Goal: Use online tool/utility: Utilize a website feature to perform a specific function

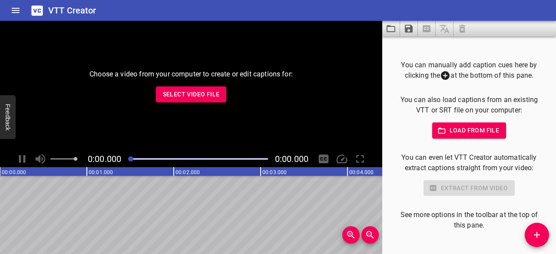
click at [209, 93] on span "Select Video File" at bounding box center [191, 94] width 57 height 11
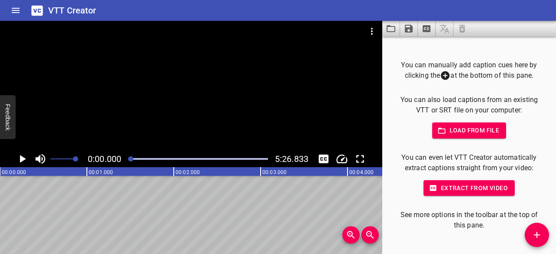
click at [444, 132] on span "Load from file" at bounding box center [469, 130] width 60 height 11
click at [463, 131] on span "Load from file" at bounding box center [469, 130] width 60 height 11
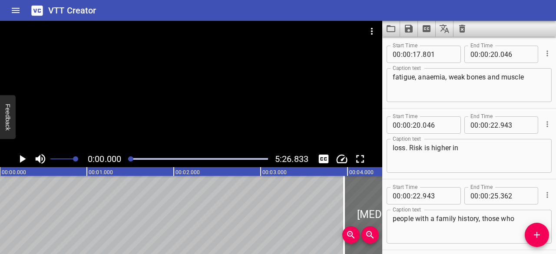
scroll to position [496, 0]
type textarea "future."
click at [24, 159] on icon "Play/Pause" at bounding box center [23, 159] width 6 height 8
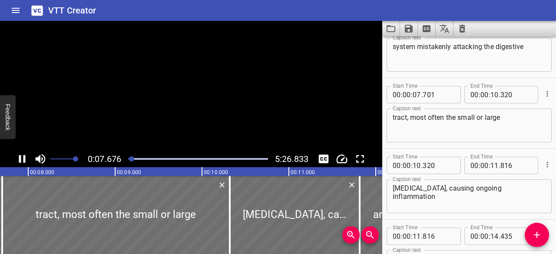
scroll to position [138, 0]
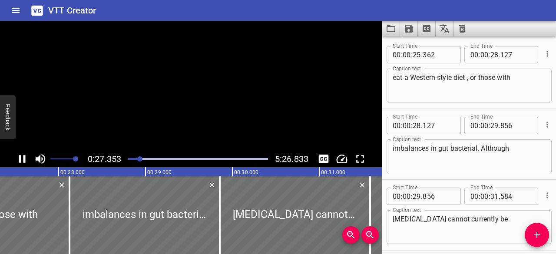
click at [23, 157] on icon "Play/Pause" at bounding box center [22, 158] width 13 height 13
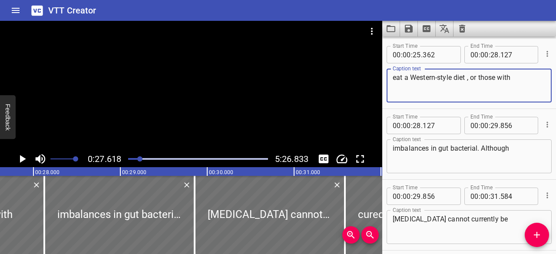
click at [467, 79] on textarea "eat a Western-style diet , or those with" at bounding box center [469, 85] width 153 height 25
type textarea "eat a Western-style diet, or those with"
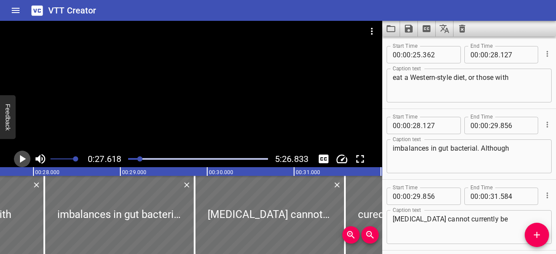
click at [20, 159] on icon "Play/Pause" at bounding box center [23, 159] width 6 height 8
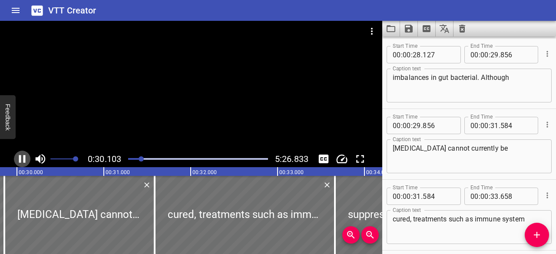
click at [25, 159] on icon "Play/Pause" at bounding box center [22, 158] width 13 height 13
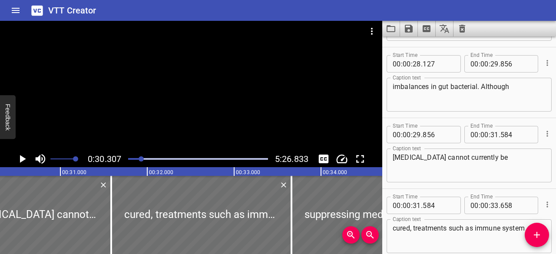
click at [476, 86] on textarea "imbalances in gut bacterial. Although" at bounding box center [469, 95] width 153 height 25
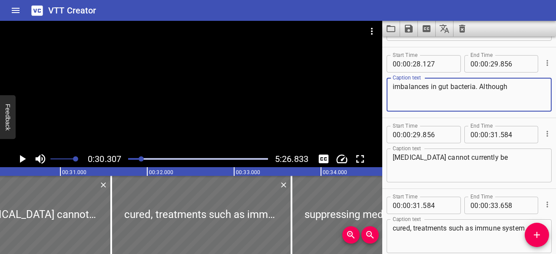
type textarea "imbalances in gut bacteria. Although"
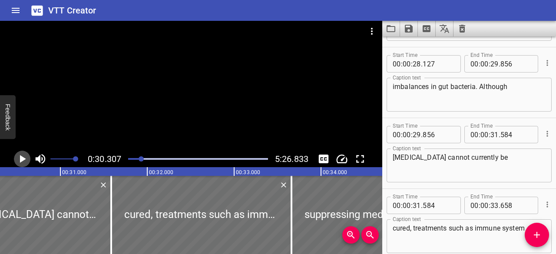
click at [21, 159] on icon "Play/Pause" at bounding box center [23, 159] width 6 height 8
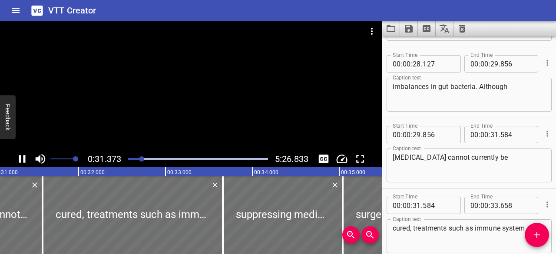
click at [464, 84] on textarea "imbalances in gut bacteria. Although" at bounding box center [469, 95] width 153 height 25
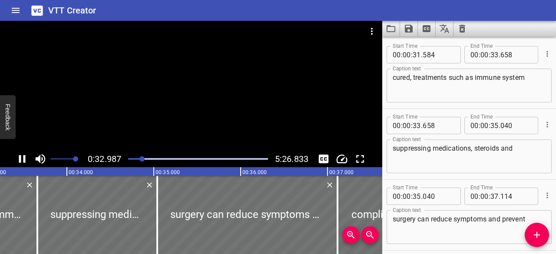
click at [136, 159] on div "Play progress" at bounding box center [73, 159] width 140 height 2
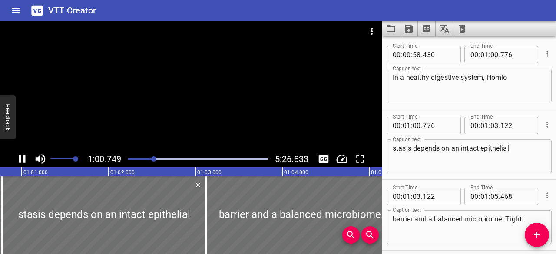
click at [24, 159] on icon "Play/Pause" at bounding box center [22, 159] width 7 height 8
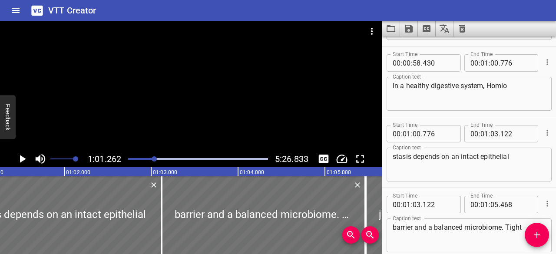
click at [151, 159] on div "Play progress" at bounding box center [85, 159] width 140 height 2
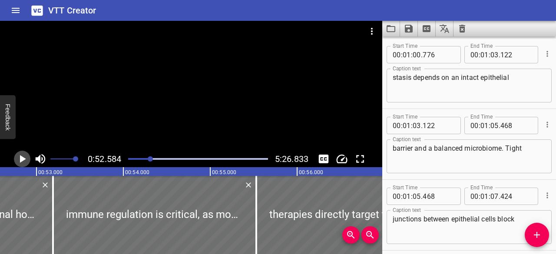
click at [21, 157] on icon "Play/Pause" at bounding box center [23, 159] width 6 height 8
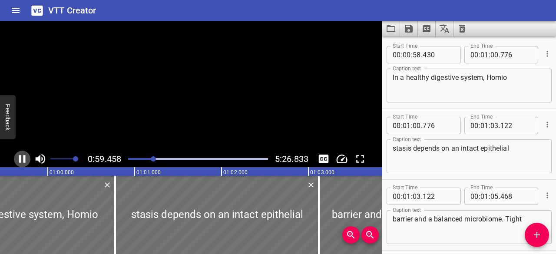
click at [21, 157] on icon "Play/Pause" at bounding box center [22, 159] width 7 height 8
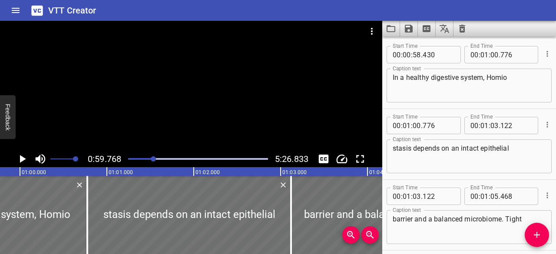
click at [517, 78] on textarea "In a healthy digestive system, Homio" at bounding box center [469, 85] width 153 height 25
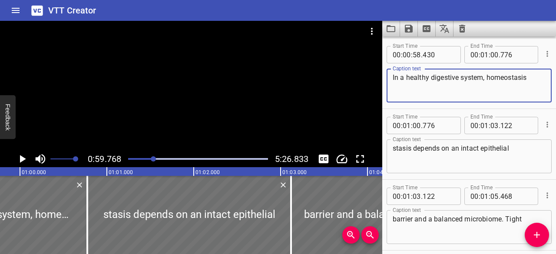
type textarea "In a healthy digestive system, homeostasis"
click at [415, 149] on textarea "stasis depends on an intact epithelial" at bounding box center [469, 156] width 153 height 25
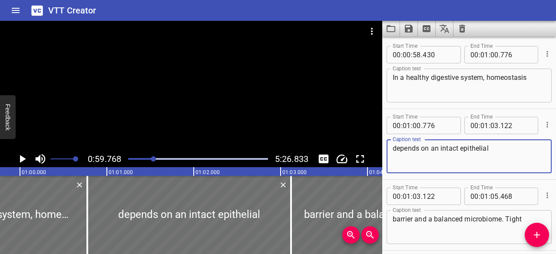
type textarea "depends on an intact epithelial"
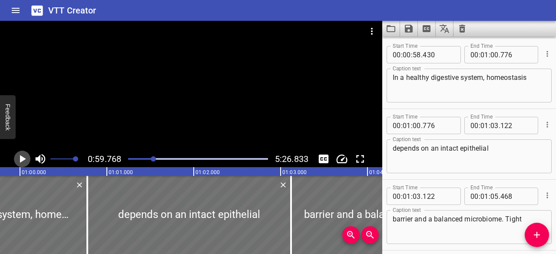
click at [21, 156] on icon "Play/Pause" at bounding box center [23, 159] width 6 height 8
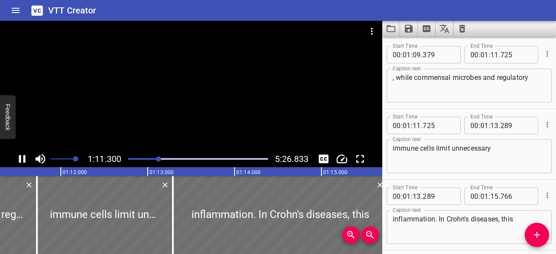
click at [23, 159] on icon "Play/Pause" at bounding box center [22, 159] width 7 height 8
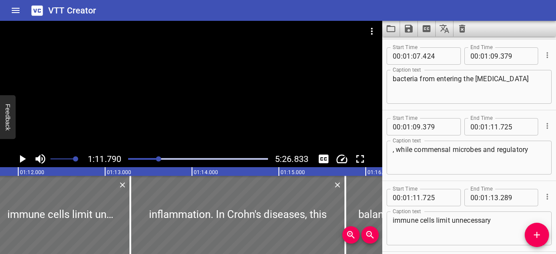
click at [522, 79] on textarea "bacteria from entering the [MEDICAL_DATA]" at bounding box center [469, 87] width 153 height 25
type textarea "bacteria from entering the [MEDICAL_DATA],"
click at [397, 150] on textarea ", while commensal microbes and regulatory" at bounding box center [469, 158] width 153 height 25
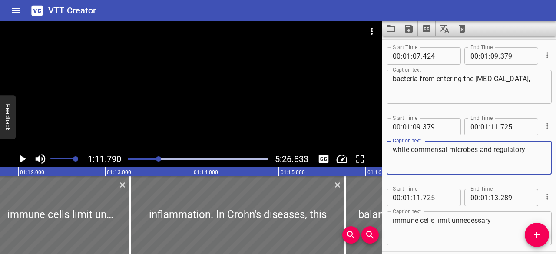
type textarea "while commensal microbes and regulatory"
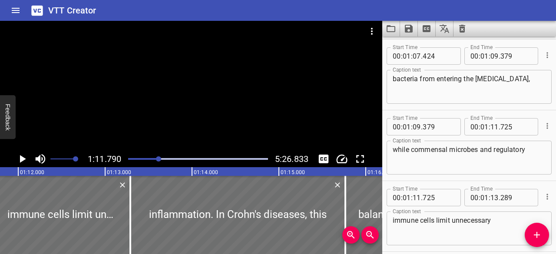
click at [153, 160] on div at bounding box center [198, 159] width 150 height 12
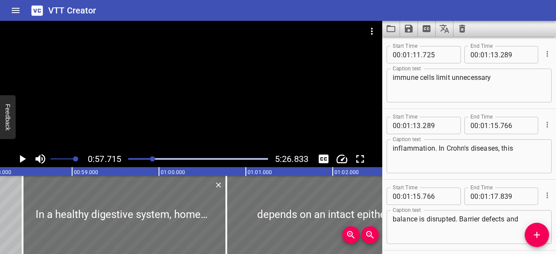
click at [22, 159] on icon "Play/Pause" at bounding box center [23, 159] width 6 height 8
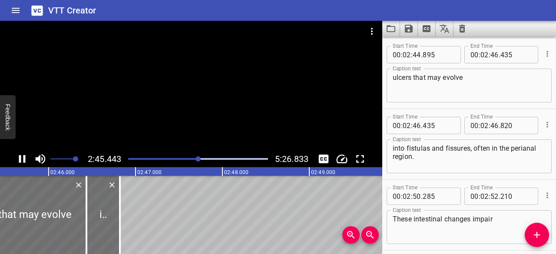
click at [22, 157] on icon "Play/Pause" at bounding box center [22, 158] width 13 height 13
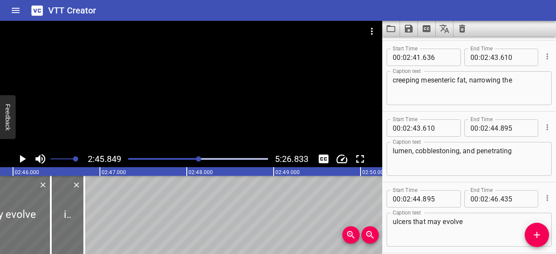
click at [468, 80] on textarea "creeping mesenteric fat, narrowing the" at bounding box center [469, 88] width 153 height 25
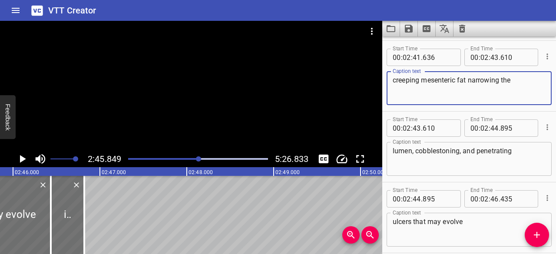
type textarea "creeping mesenteric fat narrowing the"
click at [22, 159] on icon "Play/Pause" at bounding box center [23, 159] width 6 height 8
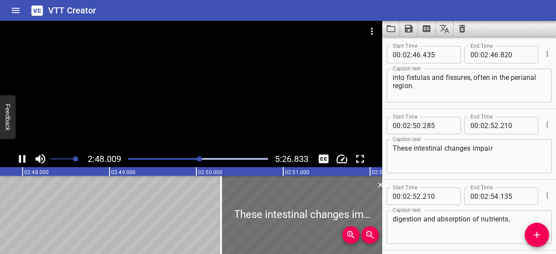
click at [189, 159] on div "Play progress" at bounding box center [130, 159] width 140 height 2
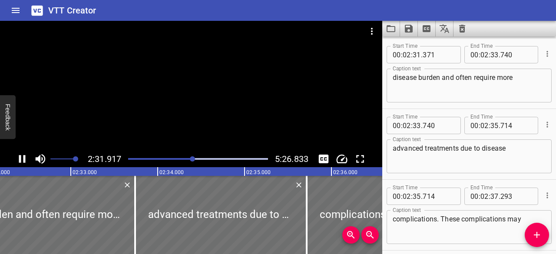
click at [21, 159] on icon "Play/Pause" at bounding box center [22, 159] width 7 height 8
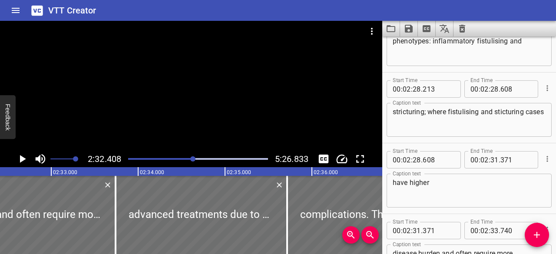
click at [429, 112] on textarea "stricturing; where fistulising and sticturing cases" at bounding box center [469, 120] width 153 height 25
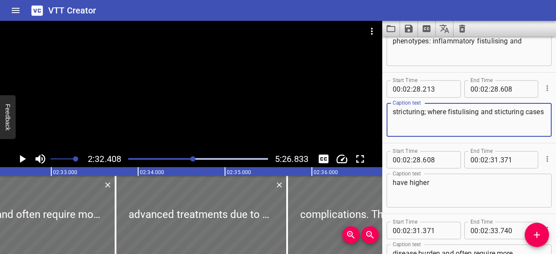
drag, startPoint x: 450, startPoint y: 113, endPoint x: 530, endPoint y: 137, distance: 84.1
click at [530, 137] on div "Caption text stricturing; where fistulising and sticturing cases Caption text" at bounding box center [469, 118] width 165 height 39
type textarea "stricturing; where"
click at [395, 183] on textarea "have higher" at bounding box center [469, 191] width 153 height 25
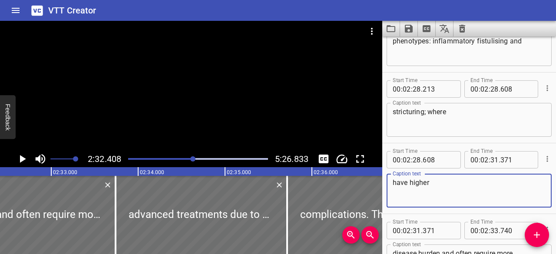
paste textarea "fistulising and sticturing cases"
type textarea "fistulising and sticturing cases have higher"
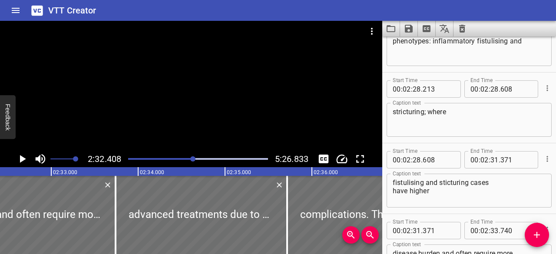
click at [188, 160] on div at bounding box center [198, 159] width 150 height 12
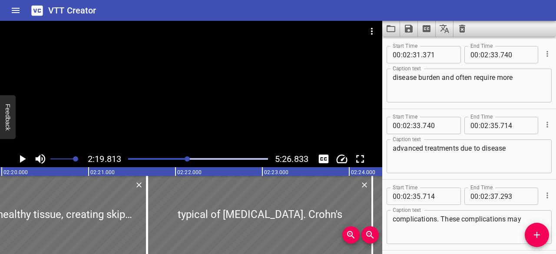
click at [192, 99] on div at bounding box center [191, 86] width 382 height 130
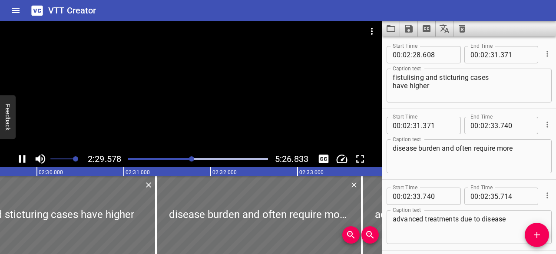
click at [22, 159] on icon "Play/Pause" at bounding box center [22, 158] width 13 height 13
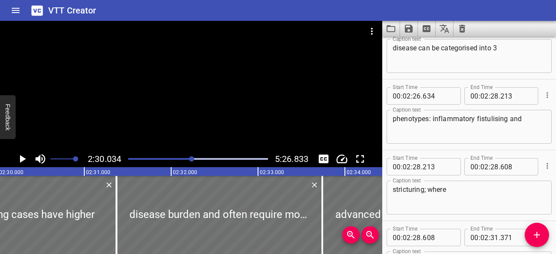
click at [473, 119] on textarea "phenotypes: inflammatory fistulising and" at bounding box center [469, 127] width 153 height 25
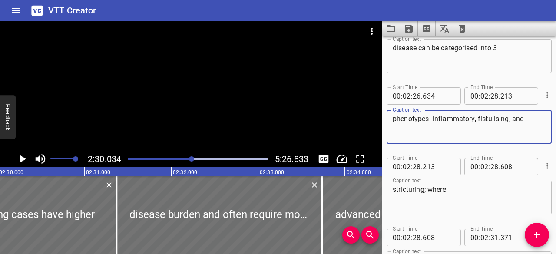
type textarea "phenotypes: inflammatory, fistulising, and"
click at [186, 157] on div at bounding box center [198, 159] width 150 height 12
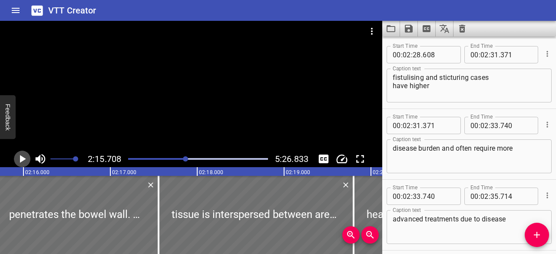
click at [19, 158] on icon "Play/Pause" at bounding box center [22, 158] width 13 height 13
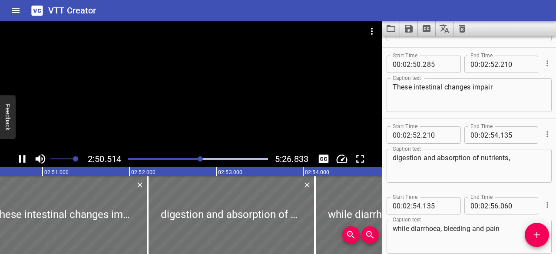
click at [17, 162] on icon "Play/Pause" at bounding box center [22, 158] width 13 height 13
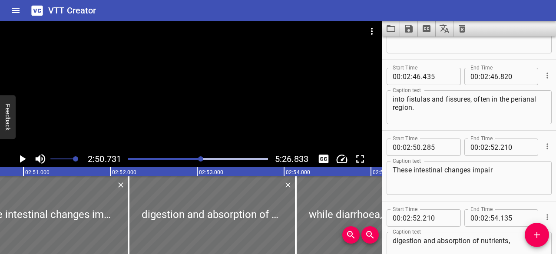
click at [436, 113] on textarea "into fistulas and fissures, often in the perianal region." at bounding box center [469, 107] width 153 height 25
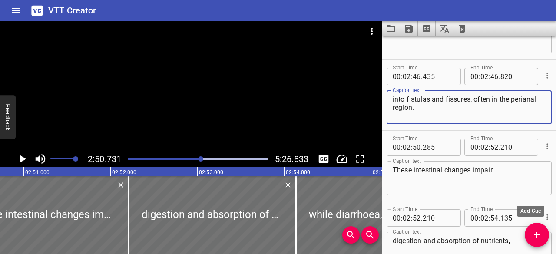
click at [537, 242] on button "Add Cue" at bounding box center [537, 235] width 24 height 24
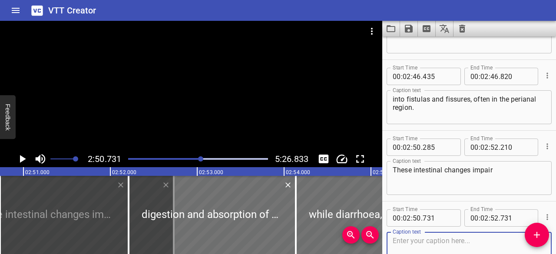
drag, startPoint x: 469, startPoint y: 242, endPoint x: 466, endPoint y: 222, distance: 20.2
click at [466, 222] on div "Start Time 00 : 02 : 50 . 731 Start Time End Time 00 : 02 : 52 . 731 End Time C…" at bounding box center [469, 237] width 165 height 62
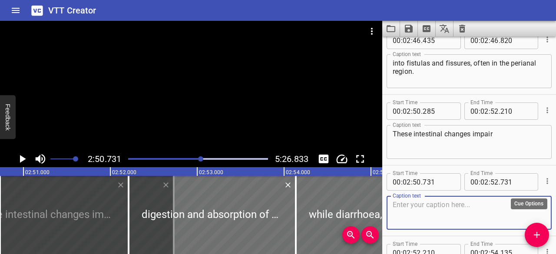
click at [543, 181] on icon "Cue Options" at bounding box center [547, 181] width 9 height 9
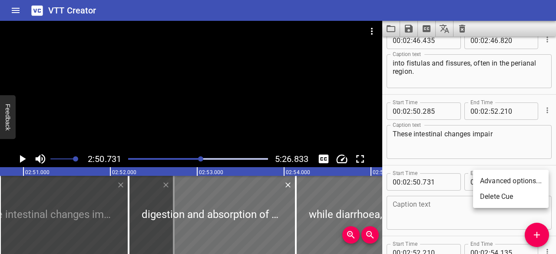
click at [496, 199] on li "Delete Cue" at bounding box center [511, 197] width 76 height 16
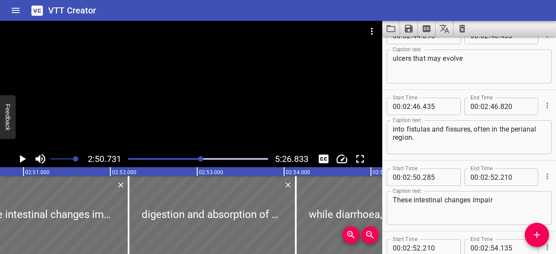
click at [436, 137] on textarea "into fistulas and fissures, often in the perianal region." at bounding box center [469, 137] width 153 height 25
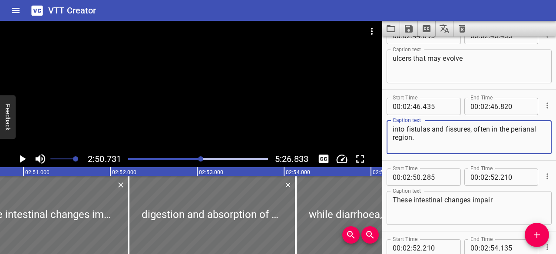
type textarea "into fistulas and fissures, often in the perianal region."
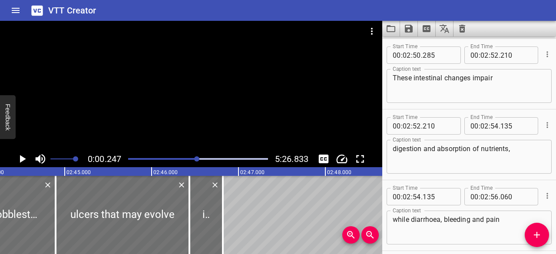
click at [198, 160] on div at bounding box center [196, 158] width 5 height 5
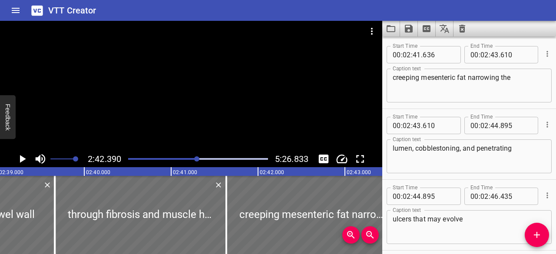
click at [199, 113] on div at bounding box center [191, 86] width 382 height 130
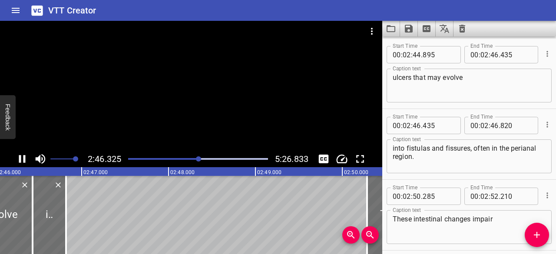
click at [190, 103] on div at bounding box center [191, 86] width 382 height 130
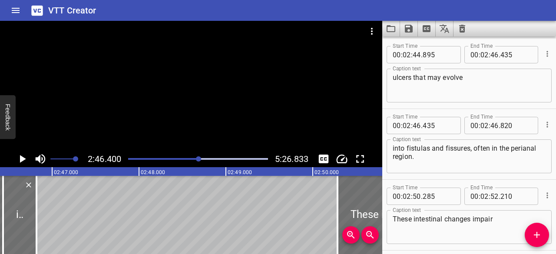
click at [190, 103] on div at bounding box center [191, 86] width 382 height 130
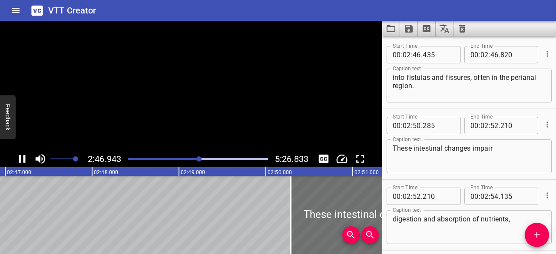
click at [190, 103] on video at bounding box center [191, 86] width 382 height 130
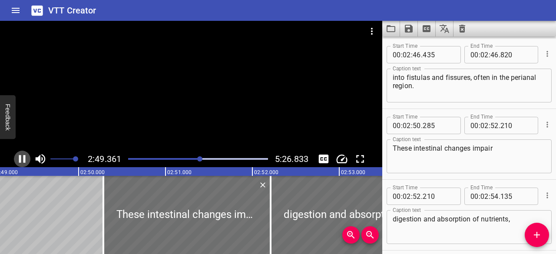
click at [20, 156] on icon "Play/Pause" at bounding box center [22, 159] width 7 height 8
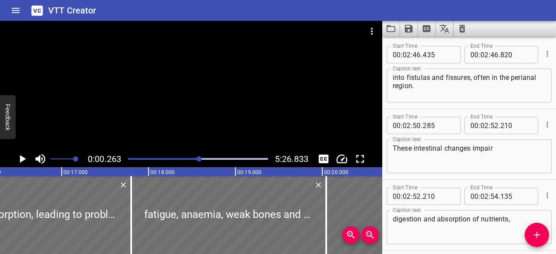
click at [200, 159] on div at bounding box center [198, 158] width 5 height 5
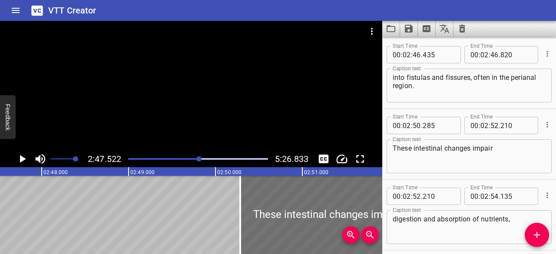
click at [23, 160] on icon "Play/Pause" at bounding box center [23, 159] width 6 height 8
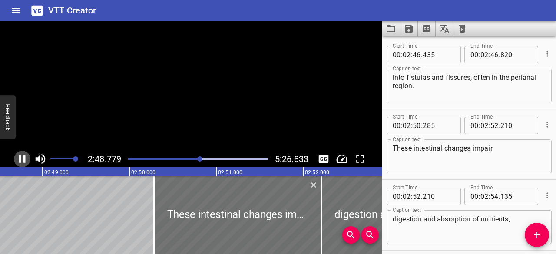
click at [23, 160] on icon "Play/Pause" at bounding box center [22, 158] width 13 height 13
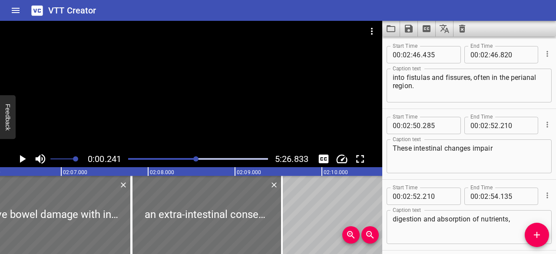
click at [197, 159] on div at bounding box center [195, 158] width 5 height 5
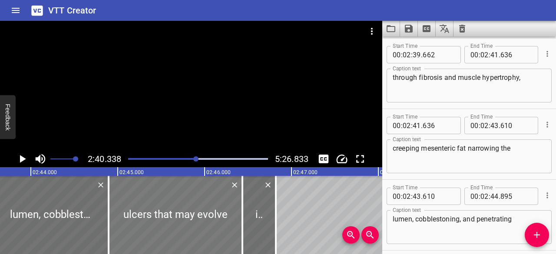
click at [190, 222] on div at bounding box center [176, 215] width 134 height 78
type textarea "ulcers that may evolve"
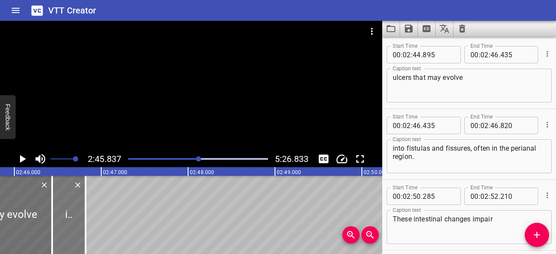
click at [67, 224] on div at bounding box center [68, 215] width 33 height 78
type textarea "into fistulas and fissures, often in the perianal region."
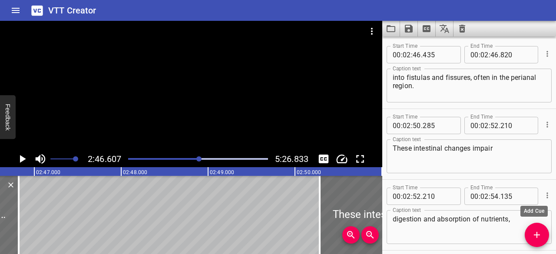
click at [537, 230] on icon "Add Cue" at bounding box center [537, 235] width 10 height 10
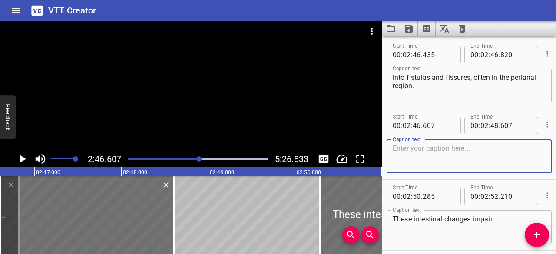
type textarea "i"
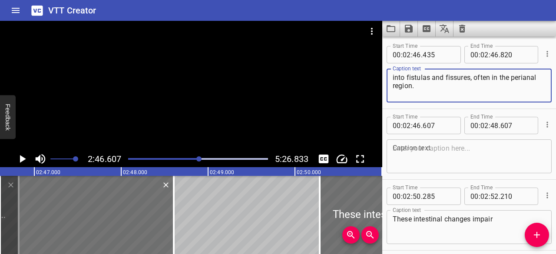
drag, startPoint x: 472, startPoint y: 77, endPoint x: 532, endPoint y: 92, distance: 62.1
click at [532, 92] on textarea "into fistulas and fissures, often in the perianal region." at bounding box center [469, 85] width 153 height 25
type textarea "into fistulas and fissures,"
click at [427, 149] on textarea at bounding box center [469, 156] width 153 height 25
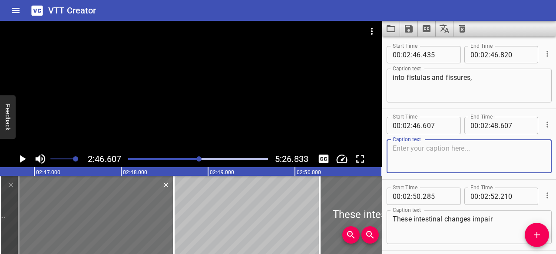
paste textarea "often in the perianal region."
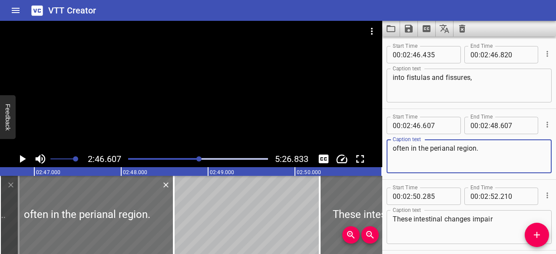
click at [394, 150] on textarea "often in the perianal region." at bounding box center [469, 156] width 153 height 25
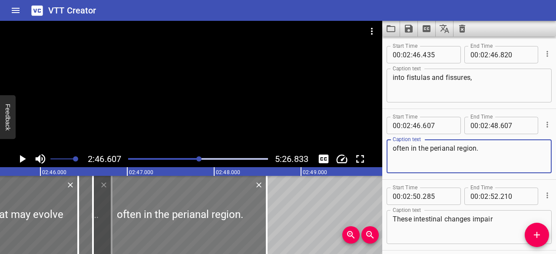
type textarea "often in the perianal region."
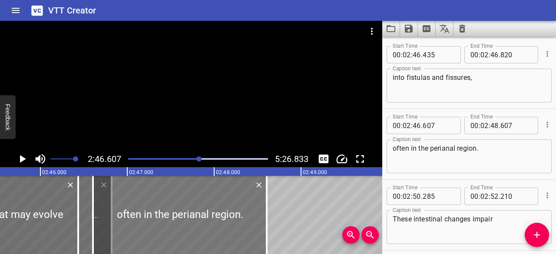
click at [103, 215] on div at bounding box center [180, 215] width 174 height 78
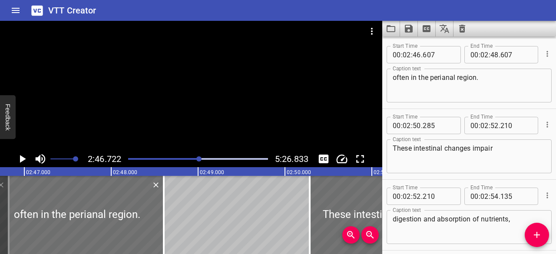
click at [20, 158] on icon "Play/Pause" at bounding box center [23, 159] width 6 height 8
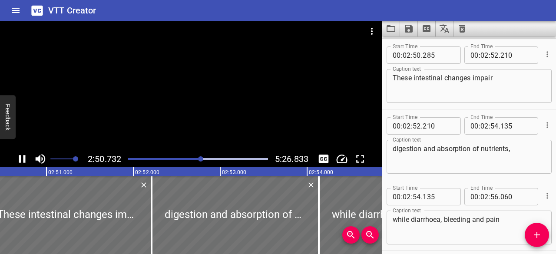
click at [194, 159] on div "Play progress" at bounding box center [132, 159] width 140 height 2
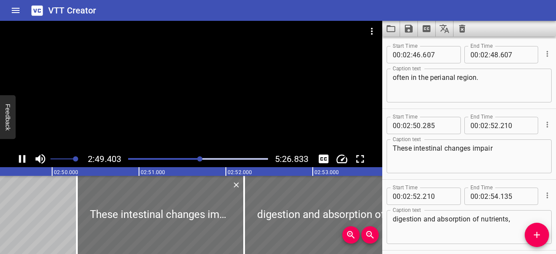
click at [23, 157] on icon "Play/Pause" at bounding box center [22, 158] width 13 height 13
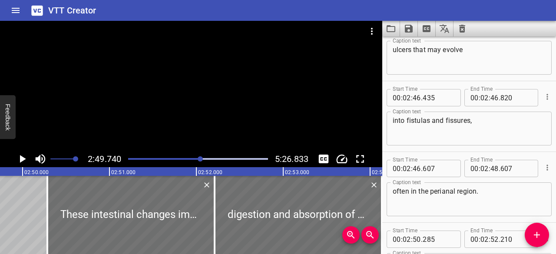
click at [438, 167] on input "607" at bounding box center [439, 168] width 32 height 17
type input "821"
click at [542, 158] on div at bounding box center [547, 167] width 10 height 23
click at [139, 214] on div at bounding box center [130, 215] width 167 height 78
type textarea "These intestinal changes impair"
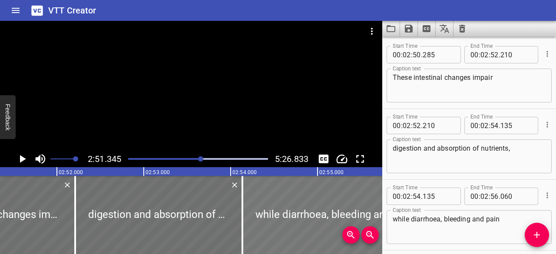
click at [288, 216] on div at bounding box center [325, 215] width 167 height 78
type textarea "while diarrhoea, bleeding and pain"
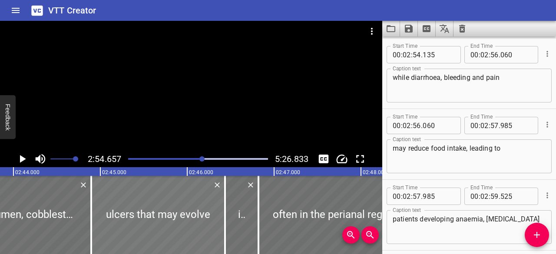
click at [151, 212] on div at bounding box center [158, 215] width 134 height 78
type textarea "ulcers that may evolve"
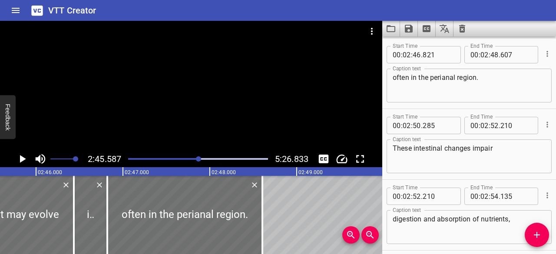
click at [23, 158] on icon "Play/Pause" at bounding box center [23, 159] width 6 height 8
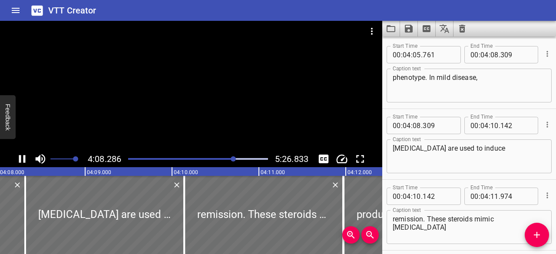
click at [229, 159] on div "Play progress" at bounding box center [165, 159] width 140 height 2
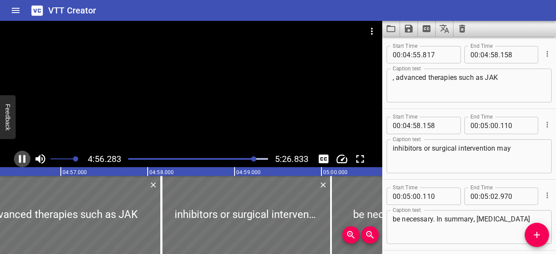
click at [19, 159] on icon "Play/Pause" at bounding box center [22, 159] width 7 height 8
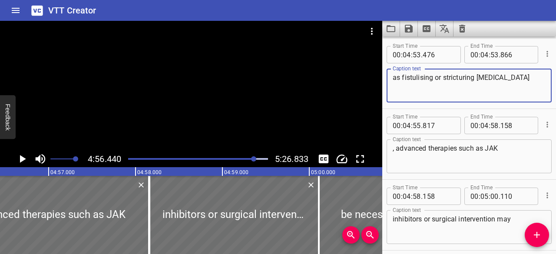
click at [526, 79] on textarea "as fistulising or stricturing [MEDICAL_DATA]" at bounding box center [469, 85] width 153 height 25
type textarea "as fistulising or stricturing [MEDICAL_DATA],"
click at [397, 149] on textarea ", advanced therapies such as JAK" at bounding box center [469, 156] width 153 height 25
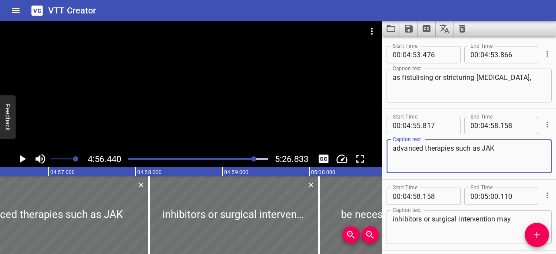
type textarea "advanced therapies such as JAK"
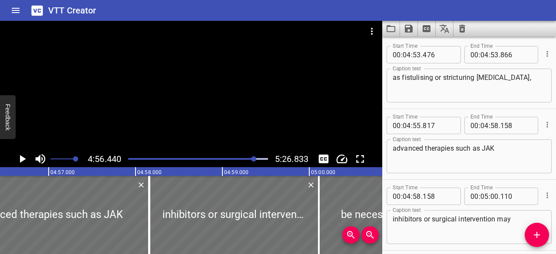
click at [249, 160] on div at bounding box center [198, 159] width 150 height 12
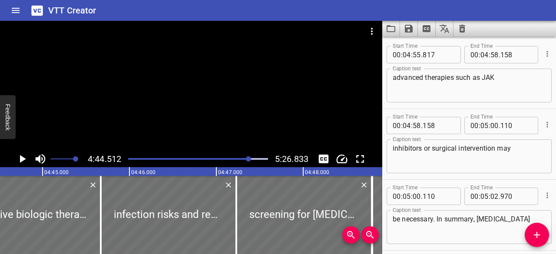
click at [22, 159] on icon "Play/Pause" at bounding box center [23, 159] width 6 height 8
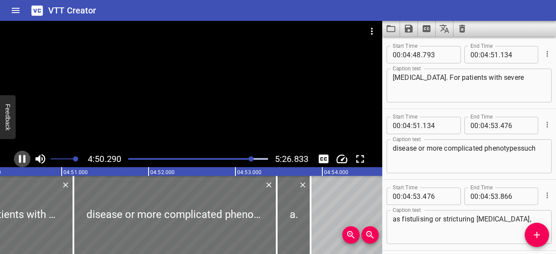
click at [22, 156] on icon "Play/Pause" at bounding box center [22, 158] width 13 height 13
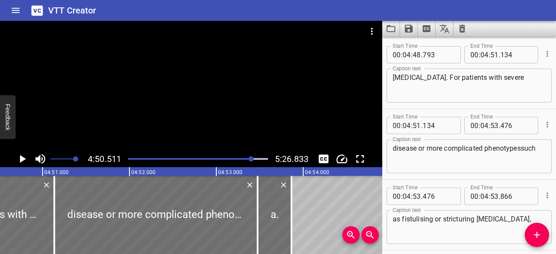
click at [243, 160] on div at bounding box center [198, 159] width 150 height 12
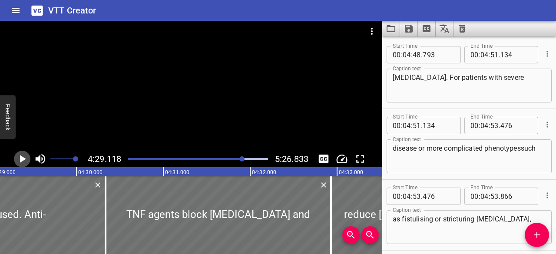
click at [17, 159] on icon "Play/Pause" at bounding box center [22, 158] width 13 height 13
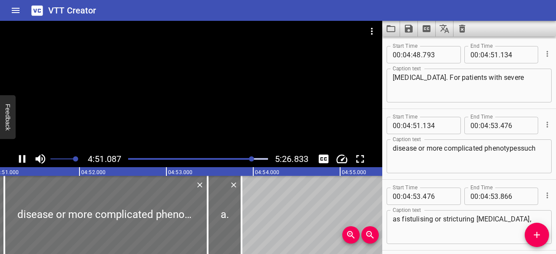
click at [19, 156] on icon "Play/Pause" at bounding box center [22, 159] width 7 height 8
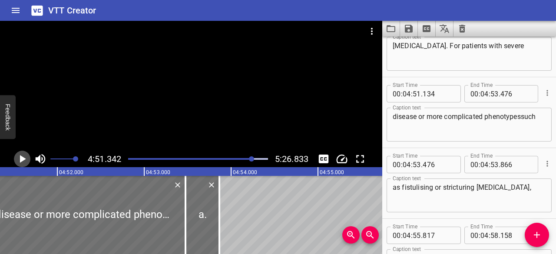
click at [20, 156] on icon "Play/Pause" at bounding box center [23, 159] width 6 height 8
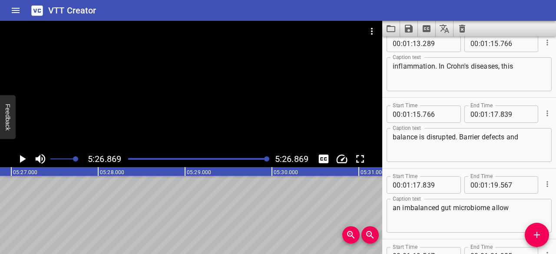
scroll to position [2419, 0]
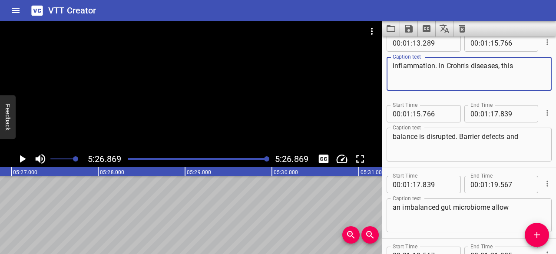
click at [496, 67] on textarea "inflammation. In Crohn's diseases, this" at bounding box center [469, 74] width 153 height 25
click at [523, 71] on textarea "inflammation. In [MEDICAL_DATA], this" at bounding box center [469, 74] width 153 height 25
type textarea "inflammation. In [MEDICAL_DATA], this"
click at [490, 138] on textarea "balance is disrupted. Barrier defects and" at bounding box center [469, 144] width 153 height 25
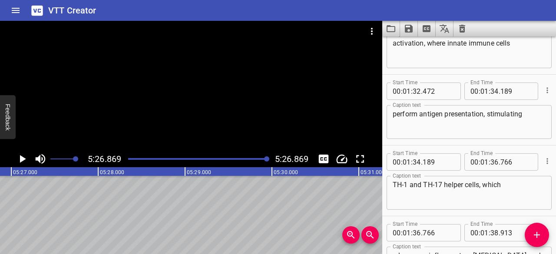
scroll to position [3049, 0]
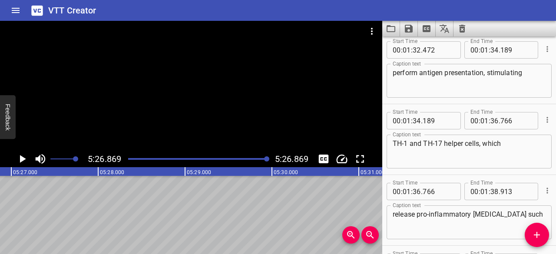
type textarea "balance is disrupted. Barrier defects and"
click at [401, 144] on textarea "TH-1 and TH-17 helper cells, which" at bounding box center [469, 151] width 153 height 25
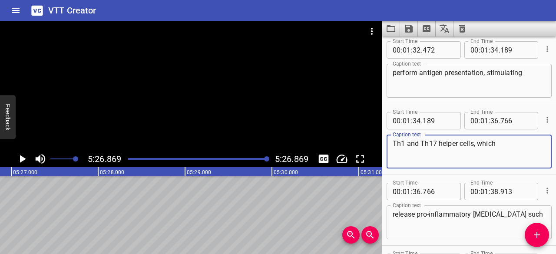
click at [527, 146] on textarea "Th1 and Th17 helper cells, which" at bounding box center [469, 151] width 153 height 25
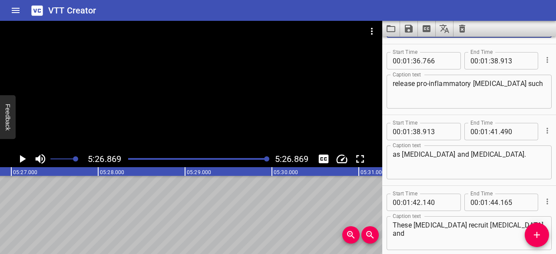
scroll to position [3186, 0]
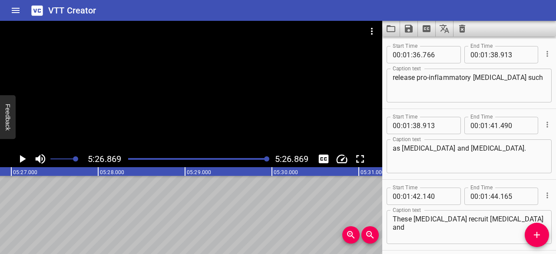
type textarea "Th1 and Th17 helper cells, which"
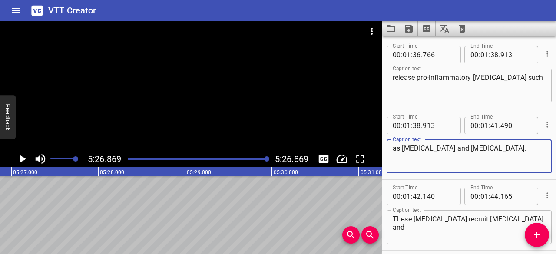
click at [417, 148] on textarea "as [MEDICAL_DATA] and [MEDICAL_DATA]." at bounding box center [469, 156] width 153 height 25
type textarea "as [MEDICAL_DATA] and [MEDICAL_DATA]."
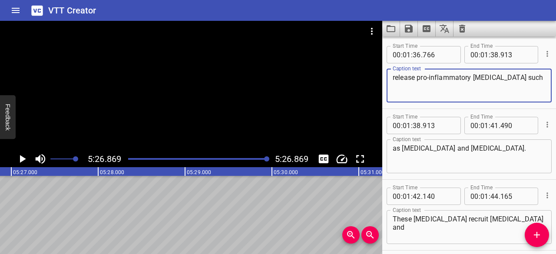
click at [461, 75] on textarea "release pro-inflammatory [MEDICAL_DATA] such" at bounding box center [469, 85] width 153 height 25
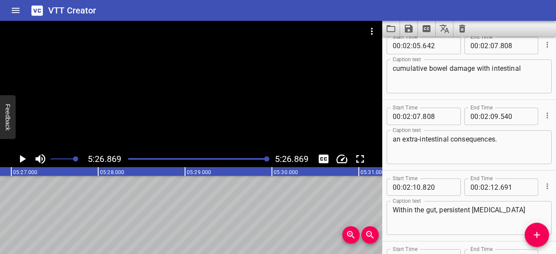
scroll to position [4115, 0]
type textarea "release pro-inflammatory [MEDICAL_DATA] such"
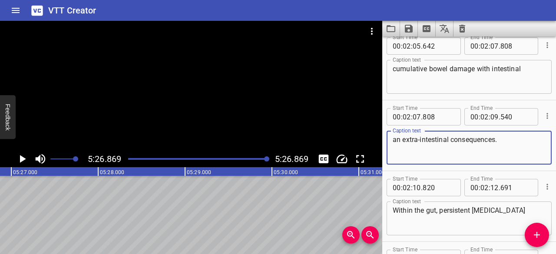
click at [400, 138] on textarea "an extra-intestinal consequences." at bounding box center [469, 148] width 153 height 25
click at [496, 147] on textarea "and extra-intestinal consequences." at bounding box center [469, 148] width 153 height 25
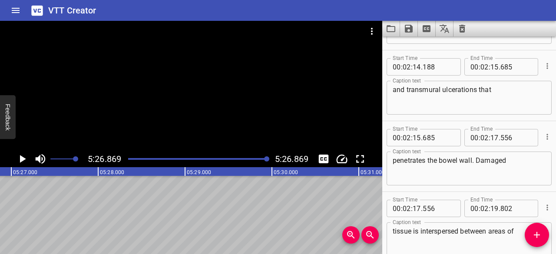
scroll to position [4382, 0]
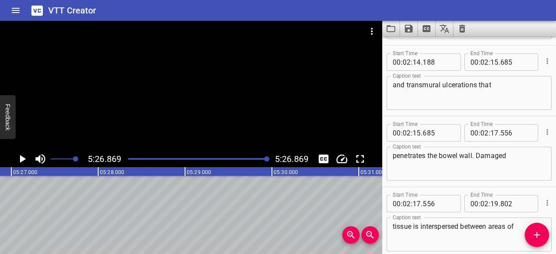
type textarea "and extra-intestinal consequences."
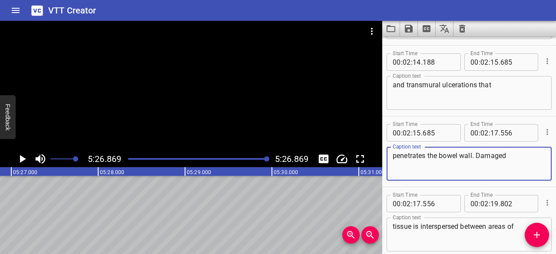
click at [427, 155] on textarea "penetrates the bowel wall. Damaged" at bounding box center [469, 164] width 153 height 25
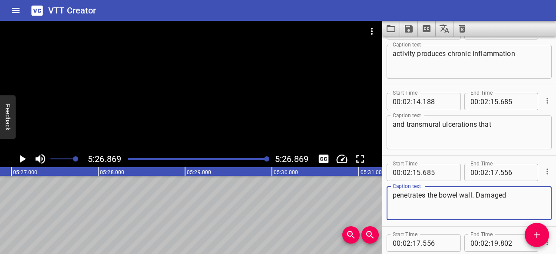
scroll to position [4343, 0]
type textarea "penetrate the bowel wall. Damaged"
click at [480, 195] on textarea "penetrate the bowel wall. Damaged" at bounding box center [469, 203] width 153 height 25
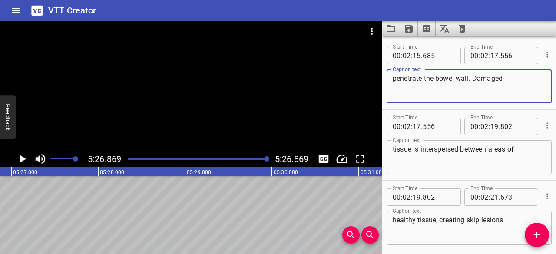
scroll to position [4460, 0]
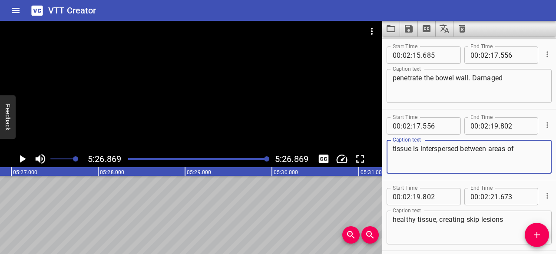
click at [467, 153] on textarea "tissue is interspersed between areas of" at bounding box center [469, 157] width 153 height 25
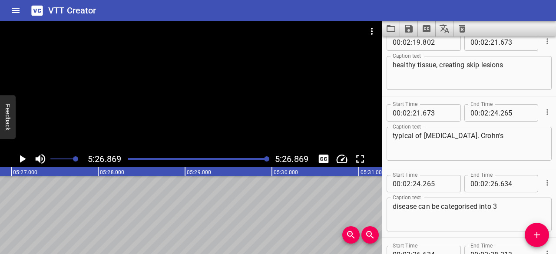
scroll to position [4615, 0]
type textarea "tissue is interspersed between areas of"
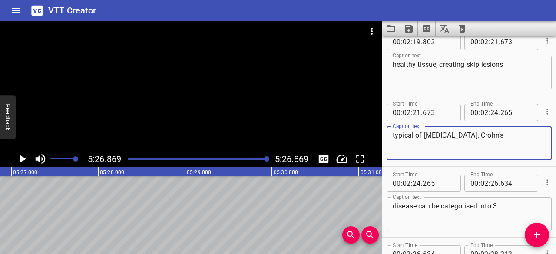
click at [487, 136] on textarea "typical of [MEDICAL_DATA]. Crohn's" at bounding box center [469, 143] width 153 height 25
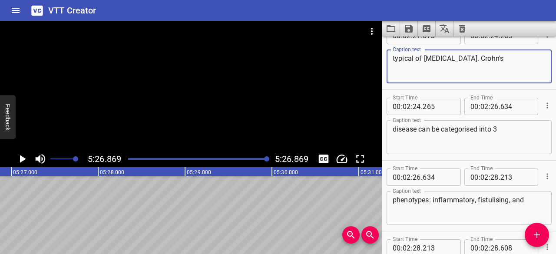
scroll to position [4697, 0]
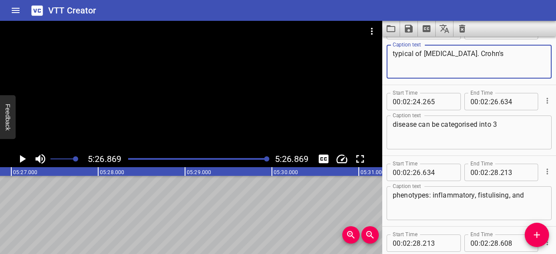
type textarea "typical of [MEDICAL_DATA]. Crohn's"
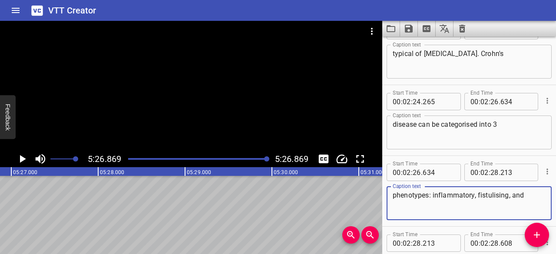
click at [446, 198] on textarea "phenotypes: inflammatory, fistulising, and" at bounding box center [469, 203] width 153 height 25
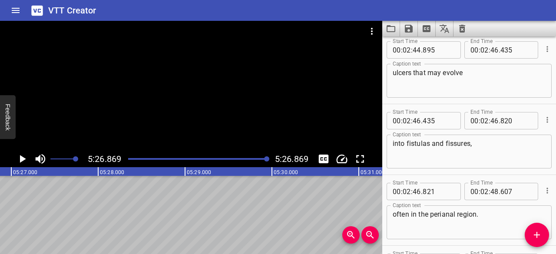
scroll to position [5527, 0]
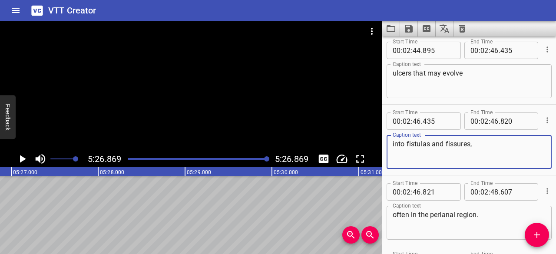
click at [417, 155] on textarea "into fistulas and fissures," at bounding box center [469, 152] width 153 height 25
click at [245, 158] on div at bounding box center [198, 159] width 150 height 12
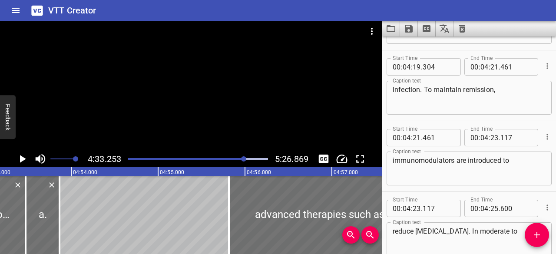
scroll to position [9536, 0]
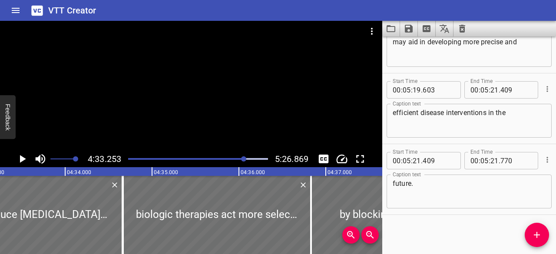
click at [252, 158] on div "Play progress" at bounding box center [198, 159] width 140 height 2
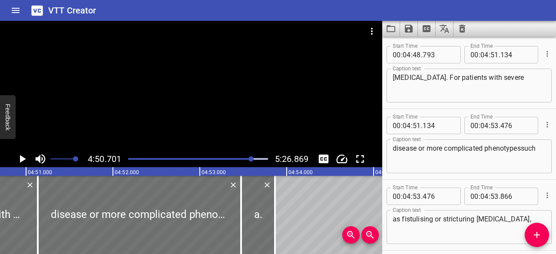
click at [231, 159] on div "Play progress" at bounding box center [183, 159] width 140 height 2
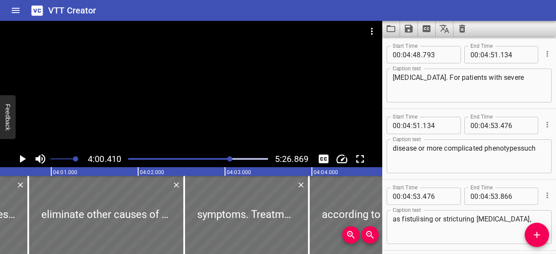
click at [223, 160] on div at bounding box center [198, 159] width 150 height 12
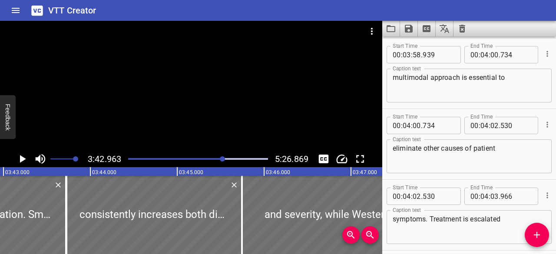
click at [217, 159] on div "Play progress" at bounding box center [154, 159] width 140 height 2
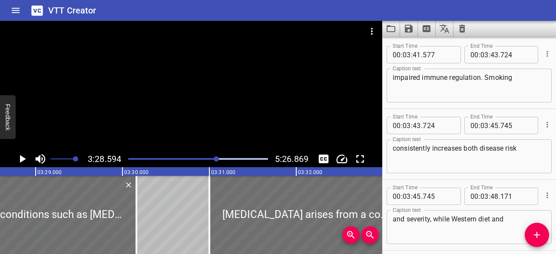
click at [209, 157] on div at bounding box center [198, 159] width 150 height 12
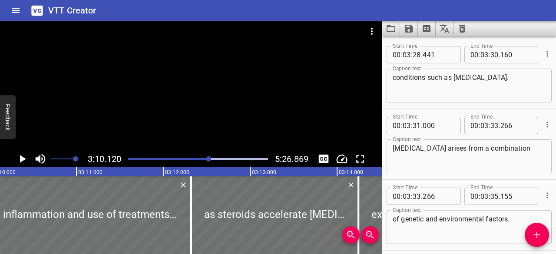
click at [202, 158] on div at bounding box center [198, 159] width 150 height 12
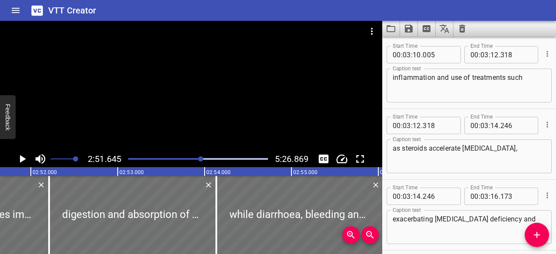
click at [190, 159] on div "Play progress" at bounding box center [132, 159] width 140 height 2
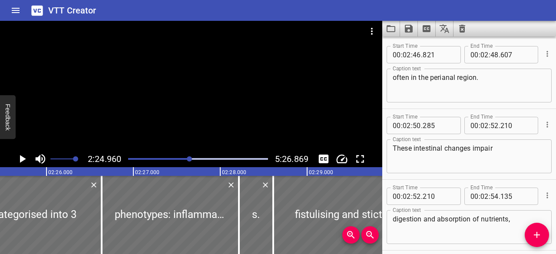
click at [199, 107] on div at bounding box center [191, 86] width 382 height 130
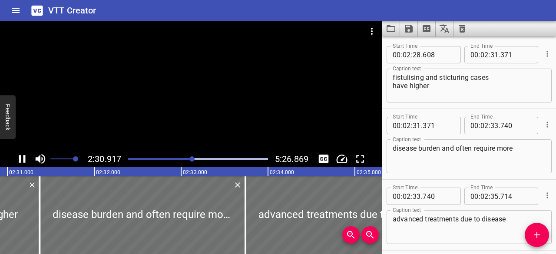
click at [22, 152] on button "Play/Pause" at bounding box center [22, 159] width 17 height 17
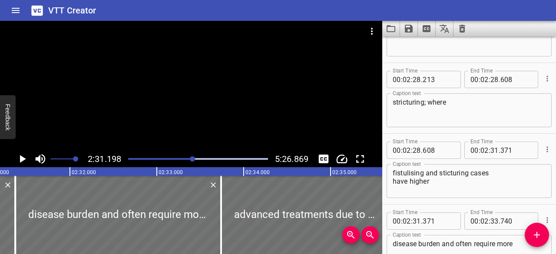
click at [195, 84] on div at bounding box center [191, 86] width 382 height 130
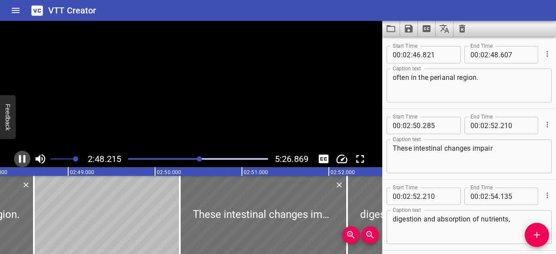
click at [23, 158] on icon "Play/Pause" at bounding box center [22, 159] width 7 height 8
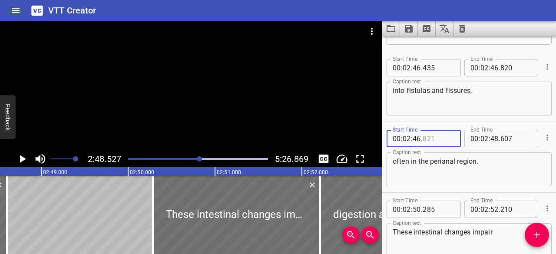
click at [439, 139] on input "number" at bounding box center [439, 138] width 32 height 17
type input "840"
click at [543, 126] on div at bounding box center [547, 137] width 10 height 23
click at [192, 159] on div "Play progress" at bounding box center [130, 159] width 140 height 2
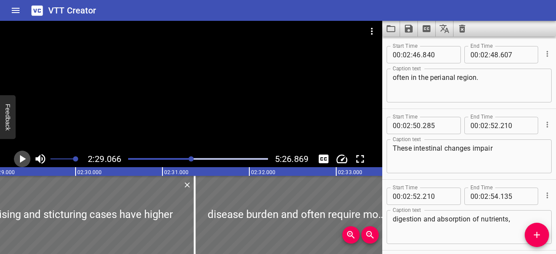
click at [20, 158] on icon "Play/Pause" at bounding box center [23, 159] width 6 height 8
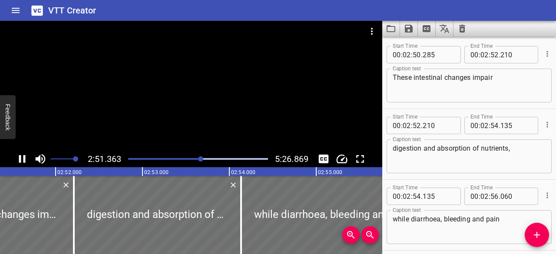
click at [21, 160] on icon "Play/Pause" at bounding box center [22, 159] width 7 height 8
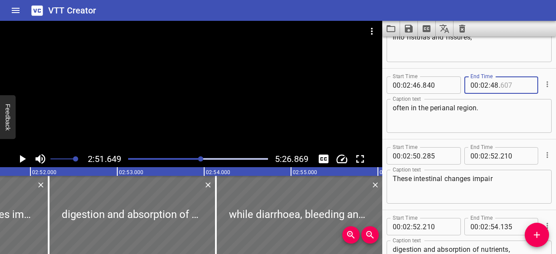
click at [516, 84] on input "number" at bounding box center [516, 84] width 32 height 17
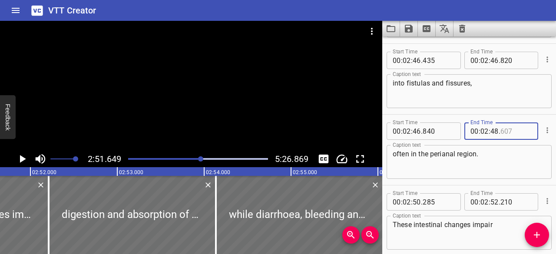
type input "607"
click at [512, 62] on input "number" at bounding box center [516, 60] width 32 height 17
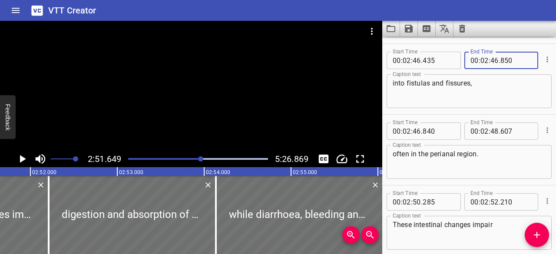
type input "850"
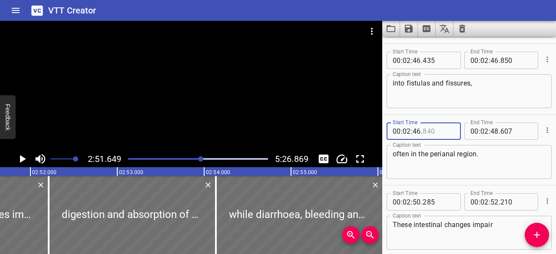
click at [436, 132] on input "number" at bounding box center [439, 130] width 32 height 17
type input "860"
click at [544, 120] on div at bounding box center [547, 130] width 10 height 23
click at [197, 161] on div at bounding box center [198, 159] width 150 height 12
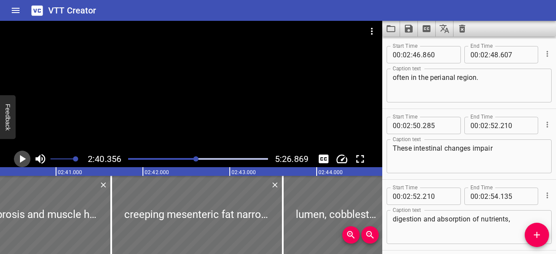
click at [20, 159] on icon "Play/Pause" at bounding box center [23, 159] width 6 height 8
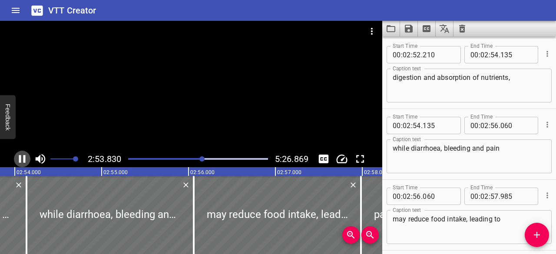
click at [23, 158] on icon "Play/Pause" at bounding box center [22, 158] width 13 height 13
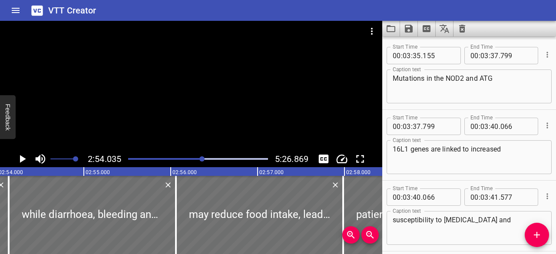
click at [481, 95] on textarea "Mutations in the NOD2 and ATG" at bounding box center [469, 86] width 153 height 25
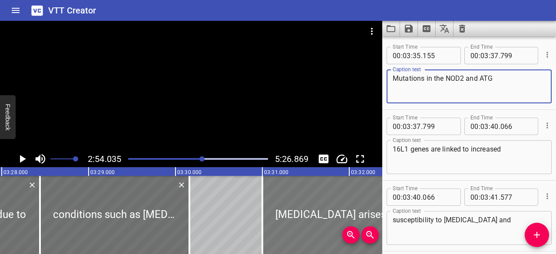
type textarea "Mutations in the NOD2 and ATG"
click at [321, 214] on div at bounding box center [360, 215] width 197 height 78
type textarea "[MEDICAL_DATA] arises from a combination"
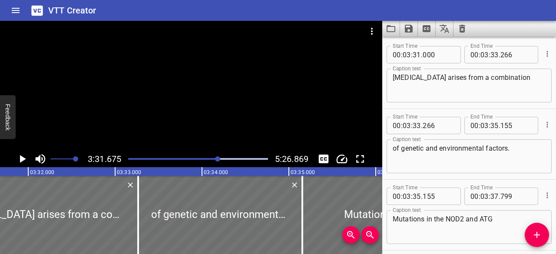
click at [17, 158] on icon "Play/Pause" at bounding box center [22, 158] width 13 height 13
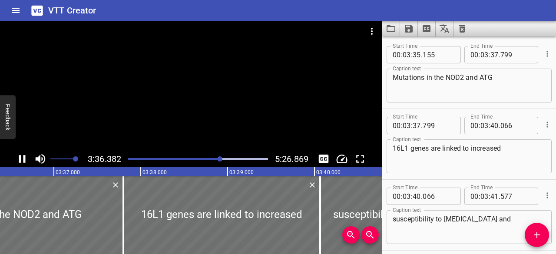
click at [22, 158] on icon "Play/Pause" at bounding box center [22, 158] width 13 height 13
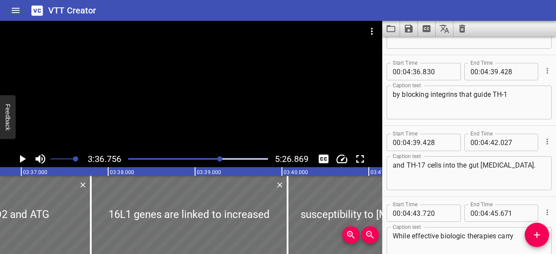
scroll to position [9402, 0]
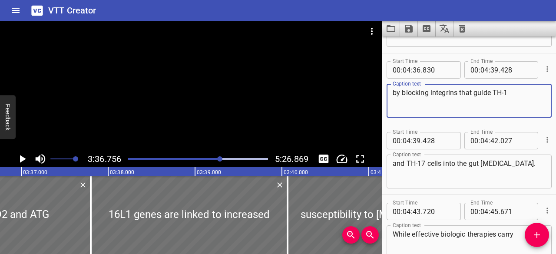
click at [505, 94] on textarea "by blocking integrins that guide TH-1" at bounding box center [469, 101] width 153 height 25
type textarea "by blocking integrins that guide Th1"
click at [418, 164] on textarea "and TH-17 cells into the gut [MEDICAL_DATA]." at bounding box center [469, 171] width 153 height 25
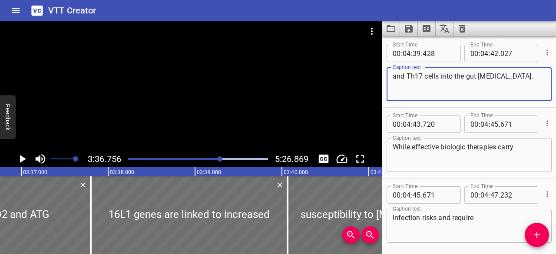
scroll to position [9490, 0]
type textarea "and Th17 cells into the gut [MEDICAL_DATA]."
click at [439, 146] on textarea "While effective biologic therapies carry" at bounding box center [469, 154] width 153 height 25
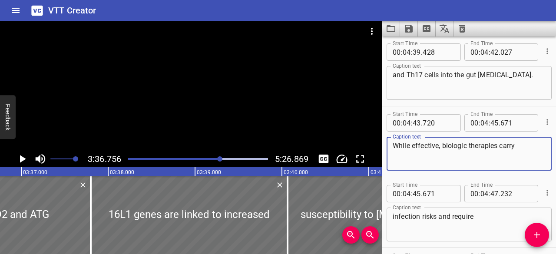
click at [516, 145] on textarea "While effective, biologic therapies carry" at bounding box center [469, 154] width 153 height 25
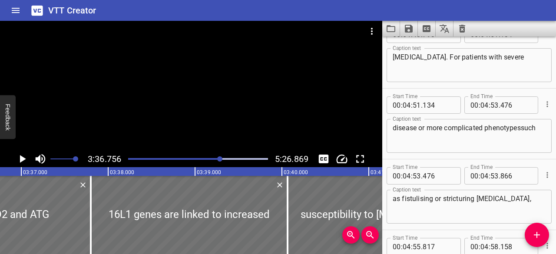
scroll to position [9792, 0]
type textarea "While effective, biologic therapies carry"
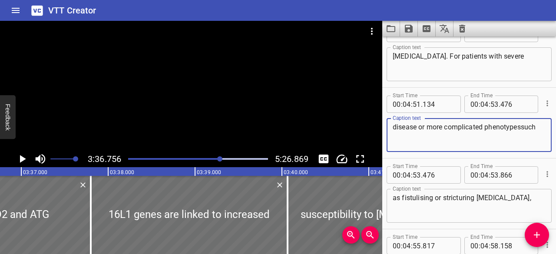
click at [523, 129] on textarea "disease or more complicated phenotypessuch" at bounding box center [469, 135] width 153 height 25
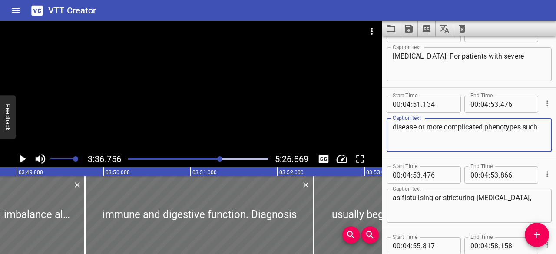
scroll to position [0, 19879]
type textarea "disease or more complicated phenotypes such"
click at [247, 216] on div at bounding box center [198, 215] width 228 height 78
type textarea "immune and digestive function. Diagnosis"
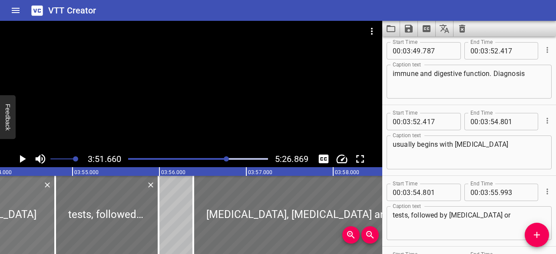
scroll to position [7788, 0]
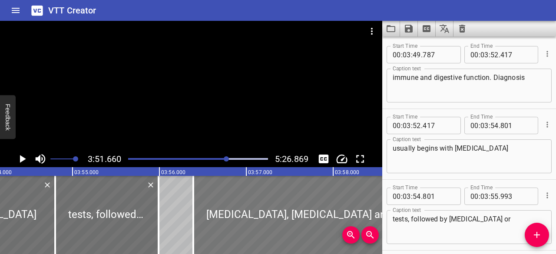
click at [314, 210] on div at bounding box center [304, 215] width 222 height 78
type textarea "[MEDICAL_DATA], [MEDICAL_DATA] and imaging. This"
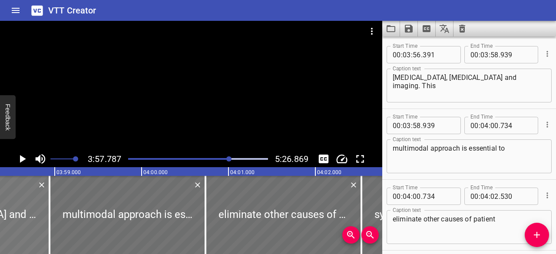
scroll to position [0, 20715]
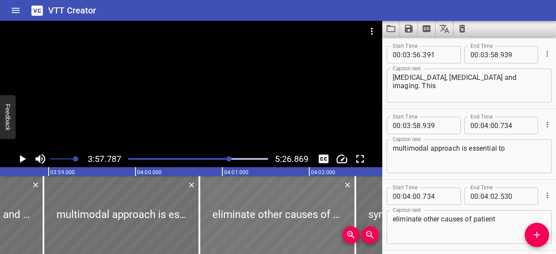
click at [286, 215] on div at bounding box center [277, 215] width 156 height 78
type textarea "eliminate other causes of patient"
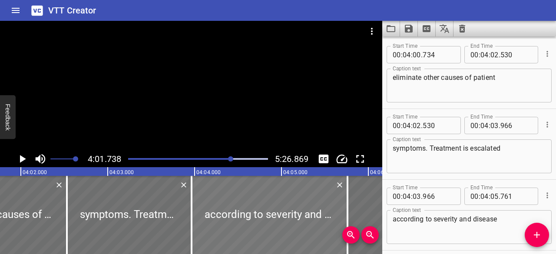
click at [268, 215] on div at bounding box center [270, 215] width 156 height 78
type textarea "according to severity and disease"
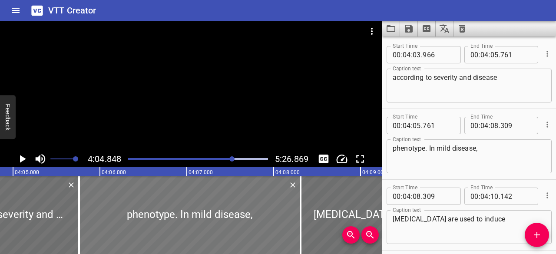
click at [292, 220] on div at bounding box center [190, 215] width 222 height 78
type textarea "phenotype. In mild disease,"
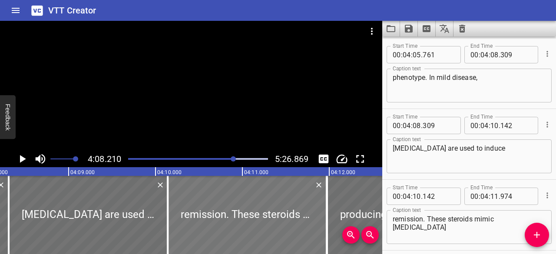
click at [298, 221] on div at bounding box center [247, 215] width 159 height 78
type textarea "remission. These steroids mimic [MEDICAL_DATA]"
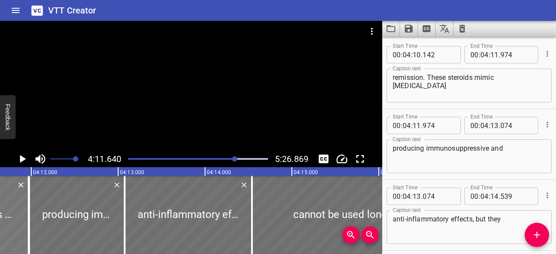
click at [298, 221] on div at bounding box center [379, 215] width 255 height 78
type textarea "cannot be used long term due to side"
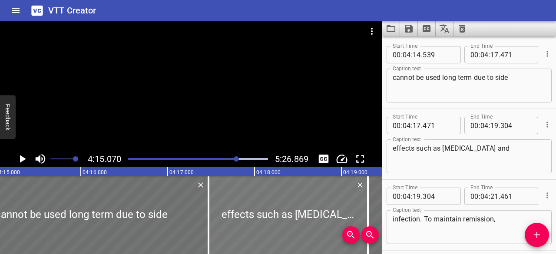
click at [284, 208] on div at bounding box center [288, 215] width 159 height 78
type textarea "effects such as [MEDICAL_DATA] and"
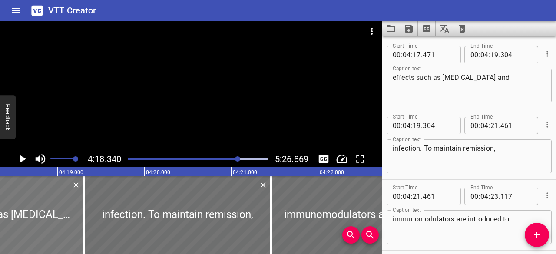
click at [284, 208] on div at bounding box center [343, 215] width 144 height 78
type textarea "immunomodulators are introduced to"
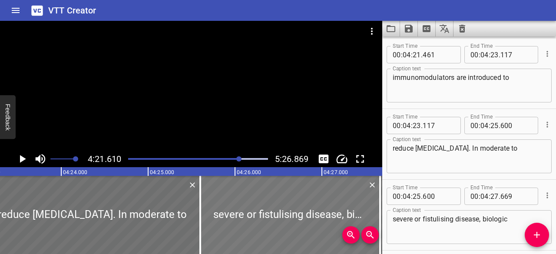
click at [296, 208] on div at bounding box center [290, 215] width 180 height 78
type textarea "severe or fistulising disease, biologic"
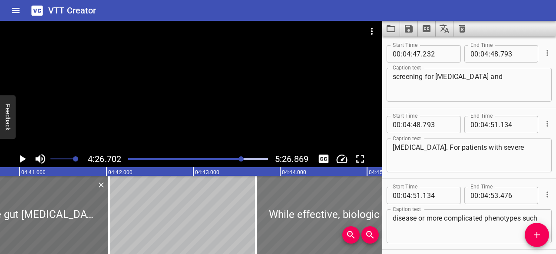
click at [307, 218] on div at bounding box center [340, 215] width 169 height 78
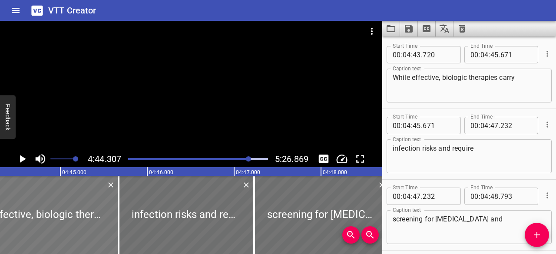
click at [307, 218] on div at bounding box center [322, 215] width 136 height 78
type textarea "screening for [MEDICAL_DATA] and"
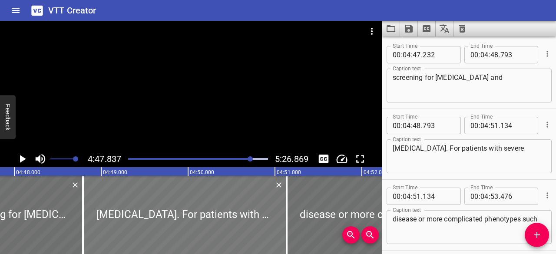
click at [235, 219] on div at bounding box center [184, 215] width 203 height 78
type textarea "[MEDICAL_DATA]. For patients with severe"
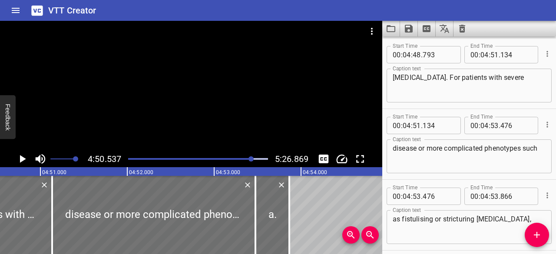
click at [232, 71] on div at bounding box center [191, 86] width 382 height 130
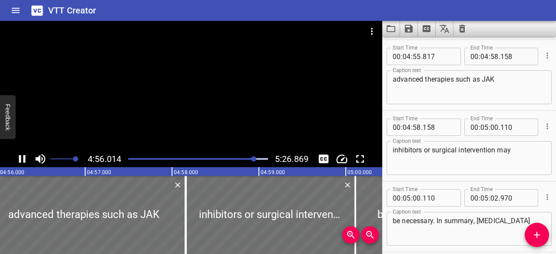
click at [25, 155] on icon "Play/Pause" at bounding box center [22, 158] width 13 height 13
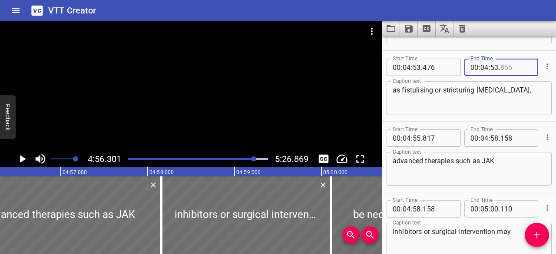
click at [520, 65] on input "number" at bounding box center [516, 67] width 32 height 17
type input "866"
click at [494, 66] on input "number" at bounding box center [494, 67] width 8 height 17
type input "54"
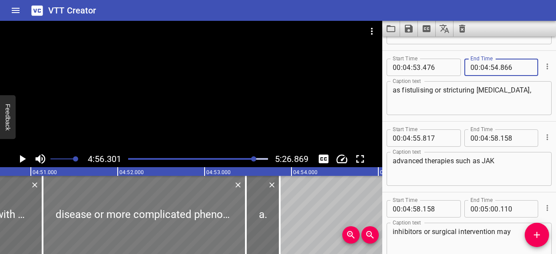
type input "866"
click at [107, 209] on div at bounding box center [144, 215] width 203 height 78
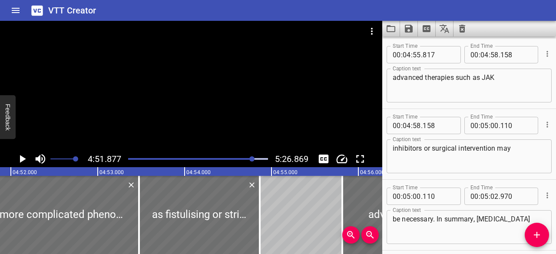
click at [92, 83] on div at bounding box center [191, 86] width 382 height 130
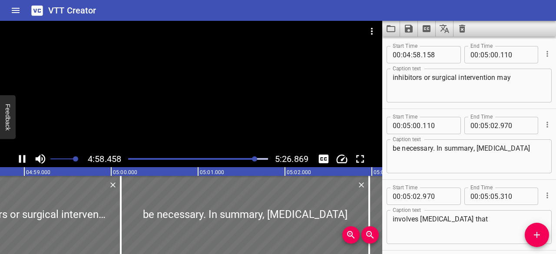
click at [20, 156] on icon "Play/Pause" at bounding box center [22, 159] width 7 height 8
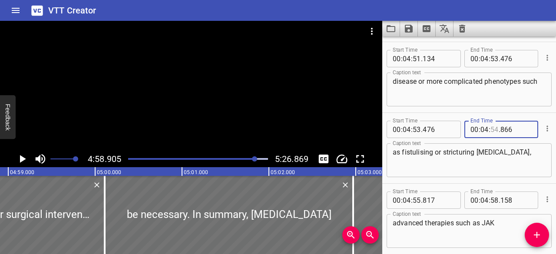
click at [494, 129] on input "number" at bounding box center [494, 129] width 8 height 17
type input "55"
type input "817"
click at [68, 212] on div at bounding box center [19, 215] width 169 height 78
type textarea "inhibitors or surgical intervention may"
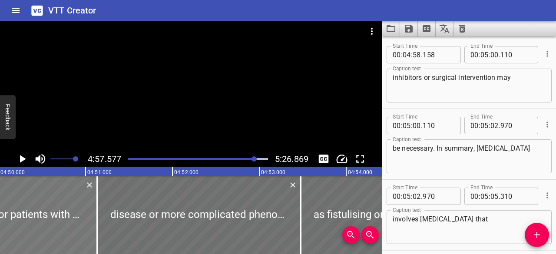
type textarea "[MEDICAL_DATA]. For patients with severe"
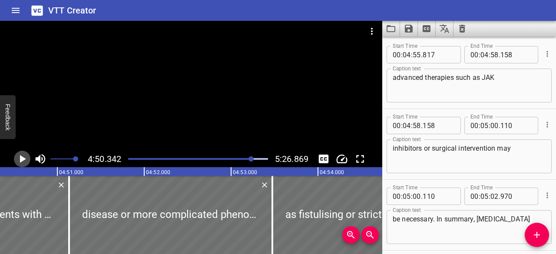
click at [23, 159] on icon "Play/Pause" at bounding box center [23, 159] width 6 height 8
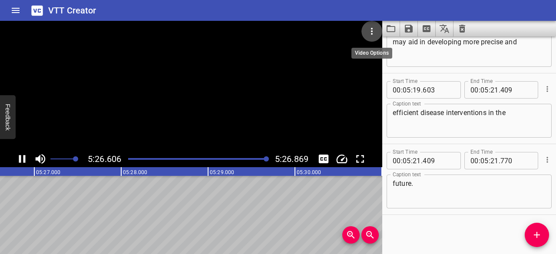
click at [371, 31] on icon "Video Options" at bounding box center [372, 31] width 10 height 10
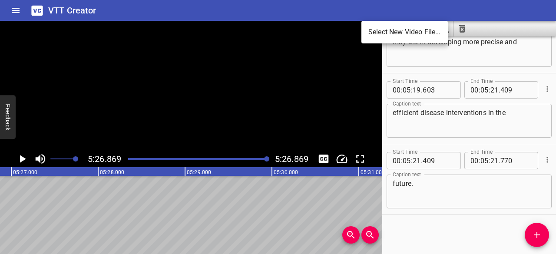
click at [394, 4] on div at bounding box center [278, 127] width 556 height 254
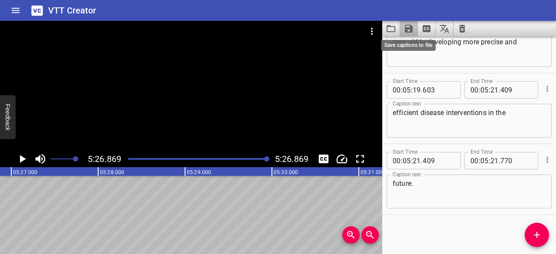
click at [408, 31] on icon "Save captions to file" at bounding box center [409, 28] width 10 height 10
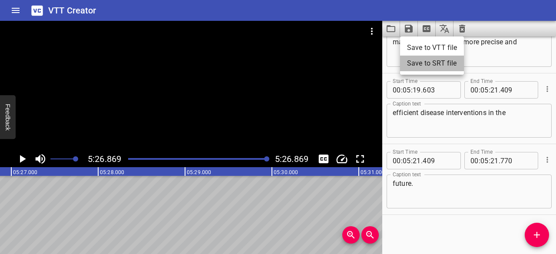
click at [417, 66] on li "Save to SRT file" at bounding box center [432, 64] width 64 height 16
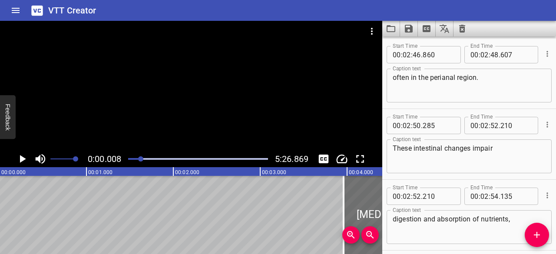
scroll to position [0, 1]
drag, startPoint x: 268, startPoint y: 157, endPoint x: 142, endPoint y: 162, distance: 126.1
click at [142, 162] on div at bounding box center [198, 159] width 150 height 12
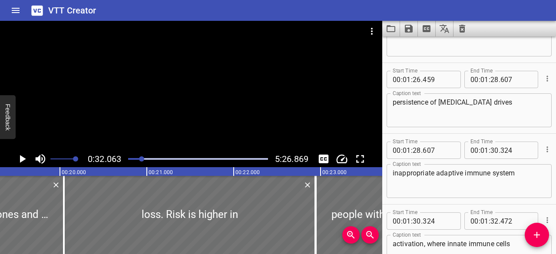
scroll to position [2127, 0]
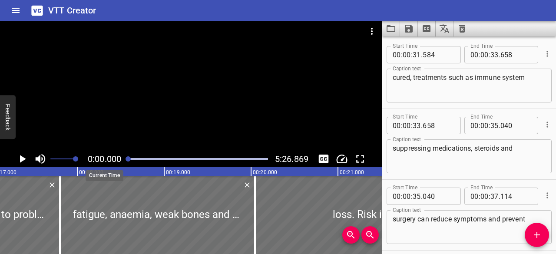
drag, startPoint x: 142, startPoint y: 159, endPoint x: 121, endPoint y: 162, distance: 21.6
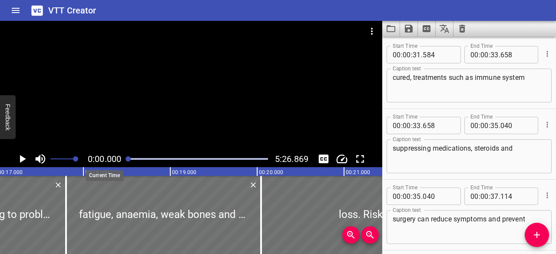
click at [121, 162] on div "0:00.000 5:26.869" at bounding box center [191, 159] width 382 height 17
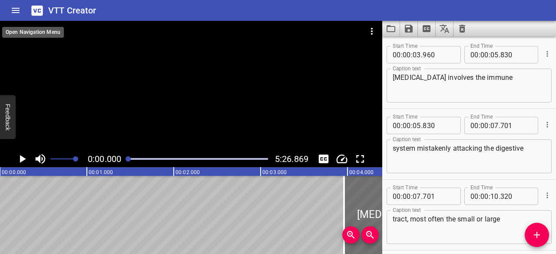
click at [18, 13] on icon "Home" at bounding box center [15, 10] width 10 height 10
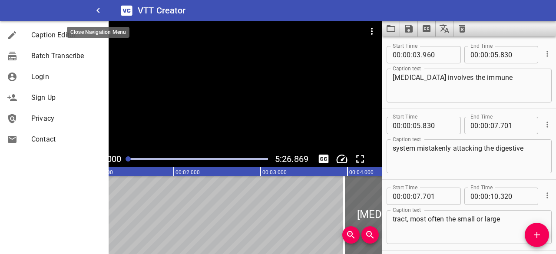
click at [101, 9] on icon "button" at bounding box center [98, 10] width 10 height 10
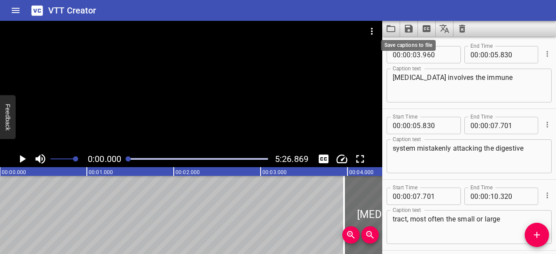
click at [406, 33] on icon "Save captions to file" at bounding box center [409, 29] width 8 height 8
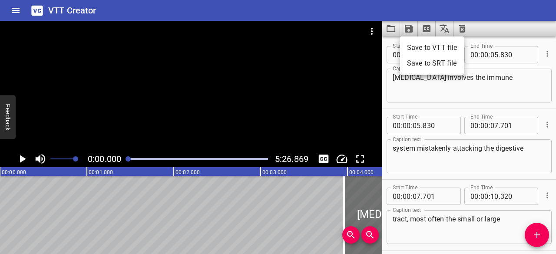
click at [374, 33] on div at bounding box center [278, 127] width 556 height 254
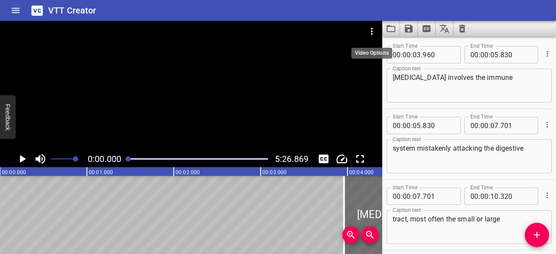
click at [371, 31] on icon "Video Options" at bounding box center [372, 31] width 2 height 7
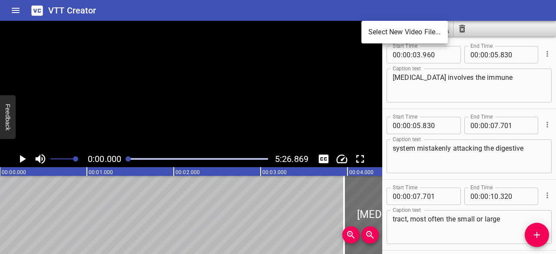
click at [354, 12] on div at bounding box center [278, 127] width 556 height 254
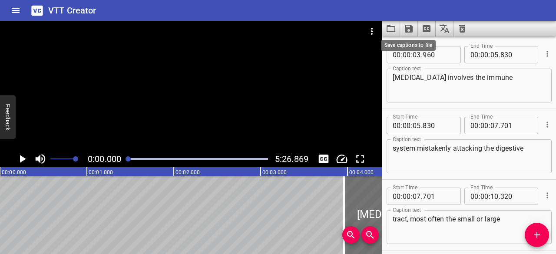
click at [413, 29] on icon "Save captions to file" at bounding box center [409, 28] width 10 height 10
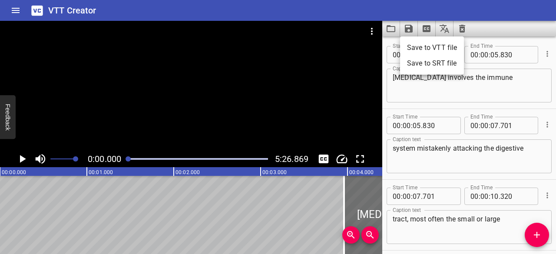
click at [420, 46] on li "Save to VTT file" at bounding box center [432, 48] width 64 height 16
click at [537, 29] on div at bounding box center [469, 29] width 174 height 16
click at [17, 12] on icon "Home" at bounding box center [15, 10] width 10 height 10
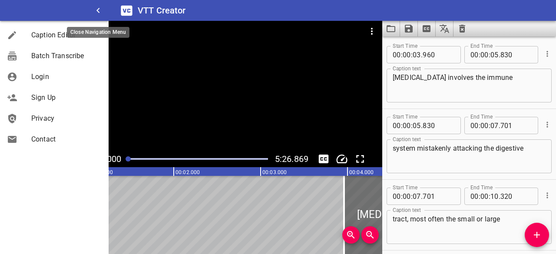
click at [94, 4] on button "button" at bounding box center [98, 10] width 21 height 21
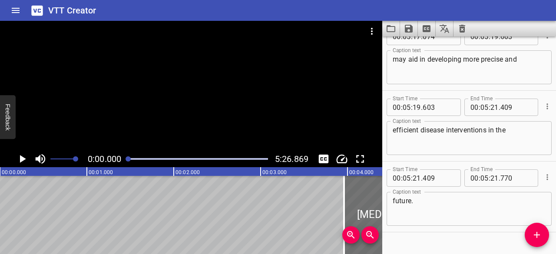
scroll to position [10798, 0]
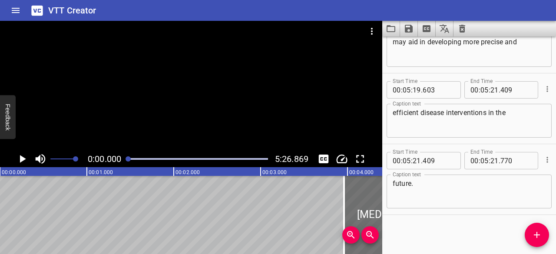
click at [445, 228] on div "Start Time 00 : 00 : 03 . 960 Start Time End Time 00 : 00 : 05 . 830 End Time C…" at bounding box center [469, 145] width 174 height 218
